Goal: Check status

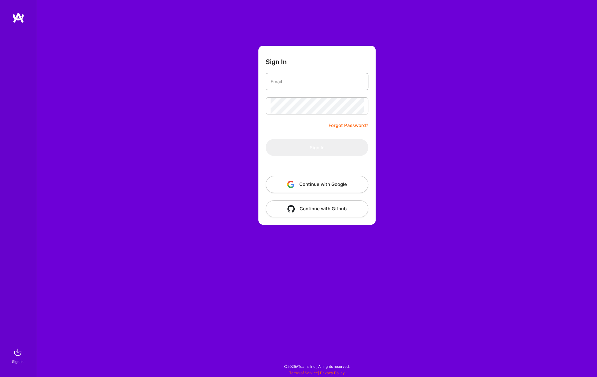
type input "[EMAIL_ADDRESS][DOMAIN_NAME]"
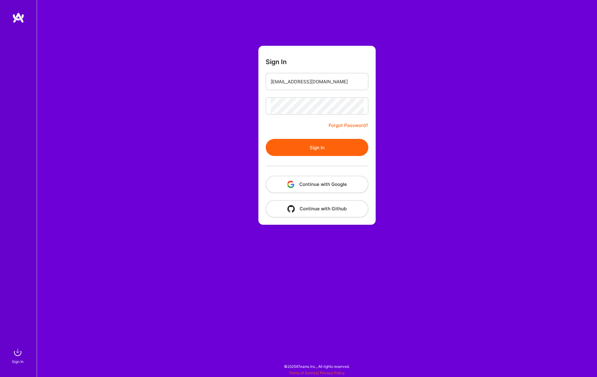
click at [333, 183] on button "Continue with Google" at bounding box center [317, 184] width 103 height 17
click at [322, 147] on button "Sign In" at bounding box center [317, 147] width 103 height 17
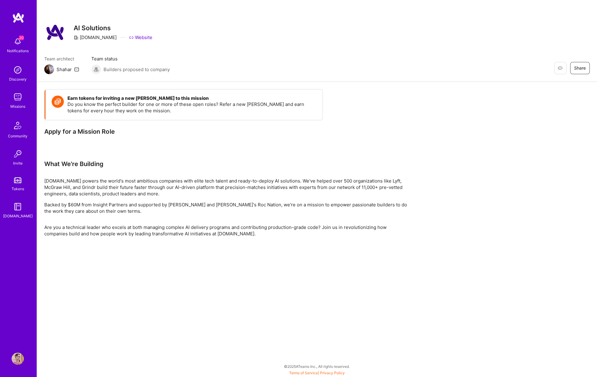
click at [19, 358] on img at bounding box center [18, 359] width 12 height 12
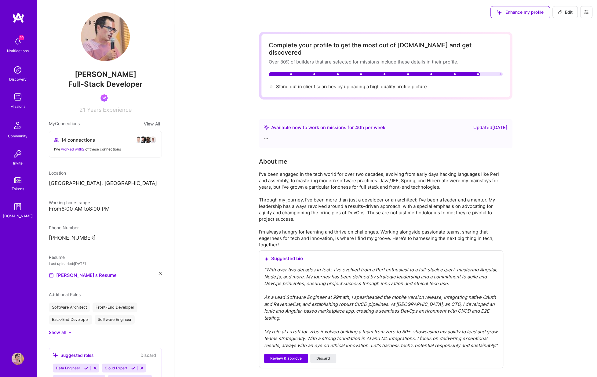
click at [16, 101] on img at bounding box center [18, 97] width 12 height 12
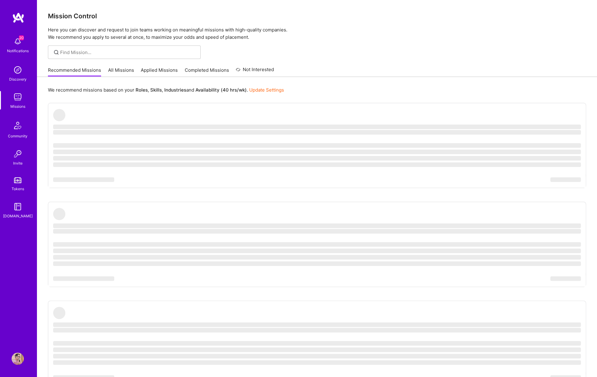
click at [215, 68] on link "Completed Missions" at bounding box center [207, 72] width 44 height 10
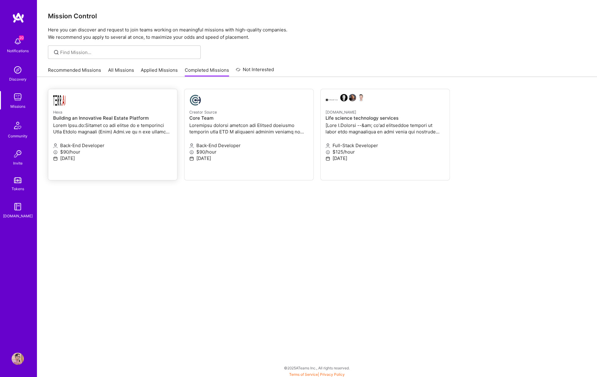
click at [102, 119] on h4 "Building an Innovative Real Estate Platform" at bounding box center [112, 117] width 119 height 5
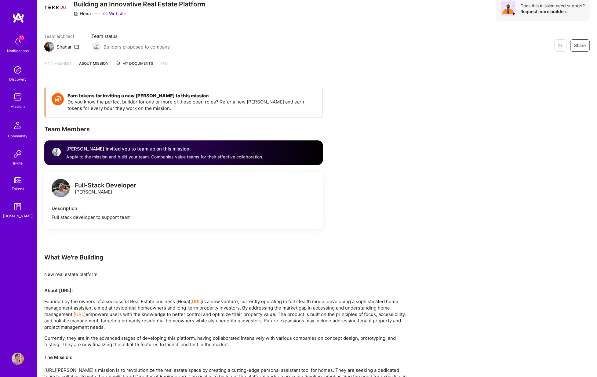
scroll to position [25, 0]
click at [133, 63] on span "My Documents" at bounding box center [135, 63] width 38 height 7
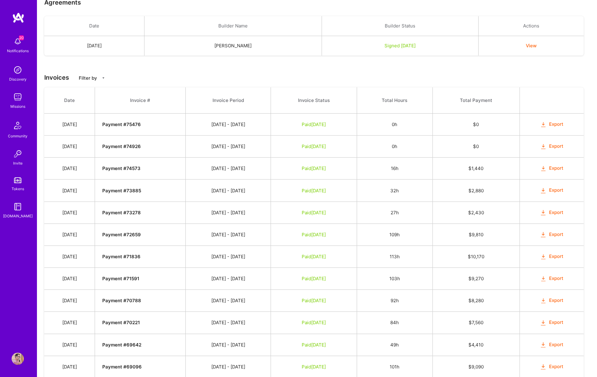
scroll to position [348, 0]
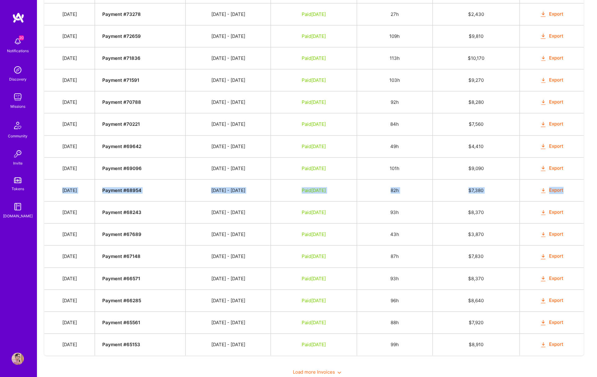
drag, startPoint x: 63, startPoint y: 189, endPoint x: 573, endPoint y: 190, distance: 510.5
click at [573, 190] on tr "[DATE] Payment # 68954 [DATE] - [DATE] Paid [DATE] 82h $ 7,380 Export" at bounding box center [314, 190] width 540 height 22
click at [142, 167] on strong "Payment # 69096" at bounding box center [121, 169] width 39 height 6
copy strong "69096"
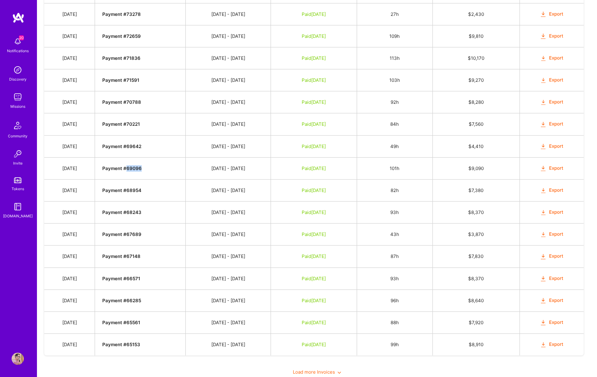
copy strong "69096"
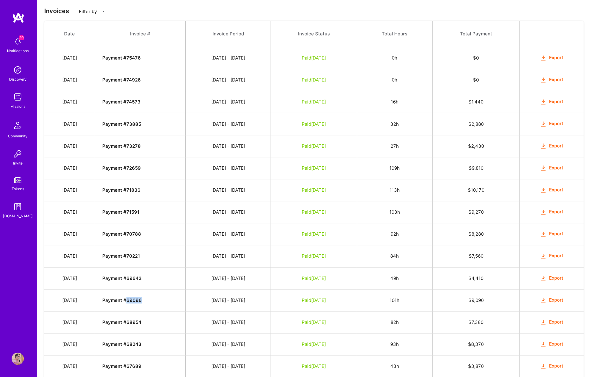
scroll to position [217, 0]
click at [142, 299] on strong "Payment # 69096" at bounding box center [121, 300] width 39 height 6
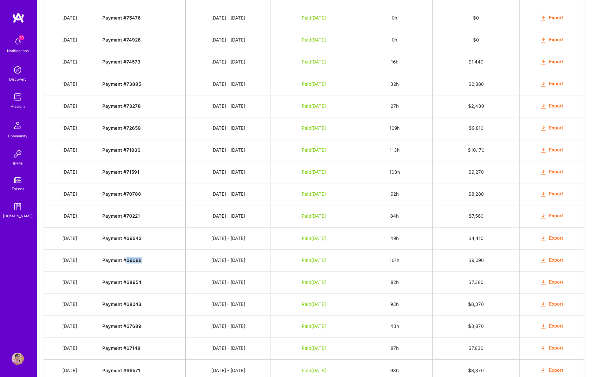
scroll to position [273, 0]
